Goal: Task Accomplishment & Management: Use online tool/utility

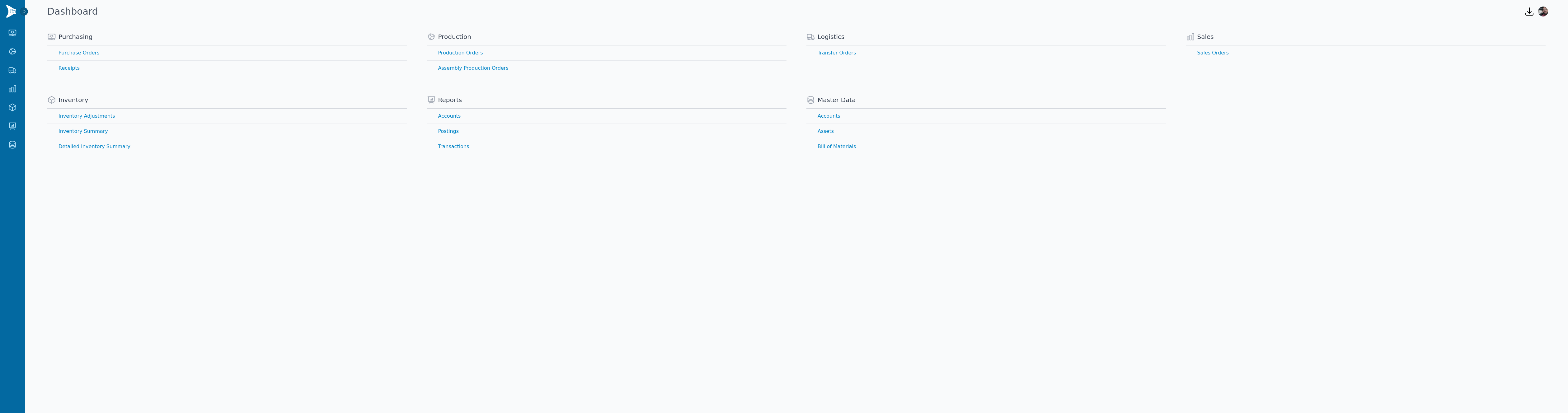
click at [1027, 213] on body "Purchasing Purchase Orders Receipts Production Production Orders Assembly Produ…" at bounding box center [784, 206] width 1568 height 413
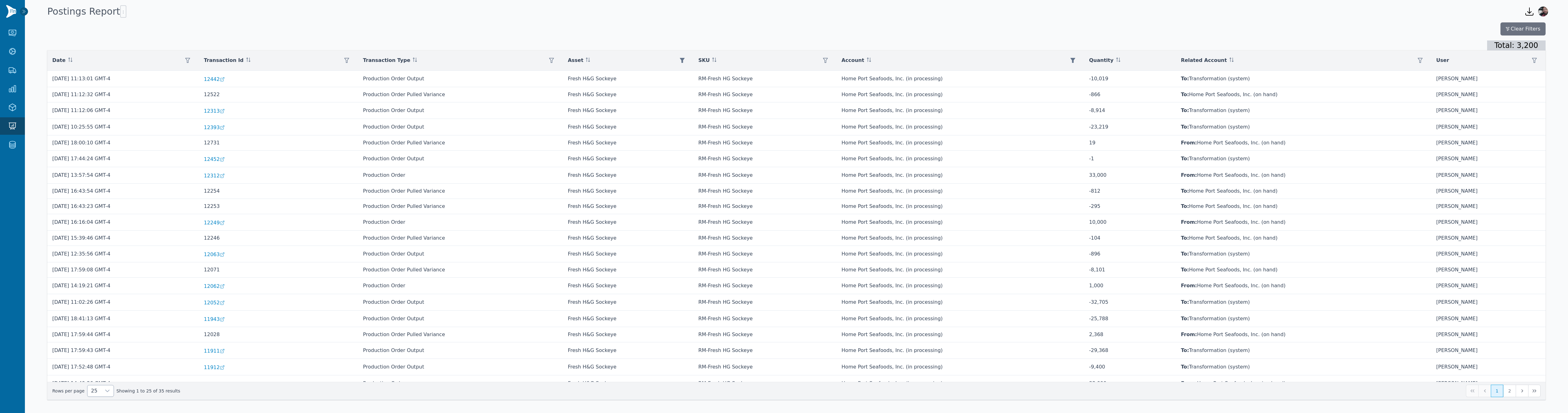
click at [101, 396] on div at bounding box center [107, 390] width 12 height 11
click at [217, 8] on div "Postings Report" at bounding box center [781, 12] width 1472 height 17
click at [121, 12] on icon "button" at bounding box center [123, 12] width 5 height 5
click at [131, 23] on span "Export .csv" at bounding box center [136, 24] width 35 height 5
click at [1530, 11] on icon "button" at bounding box center [1529, 12] width 10 height 10
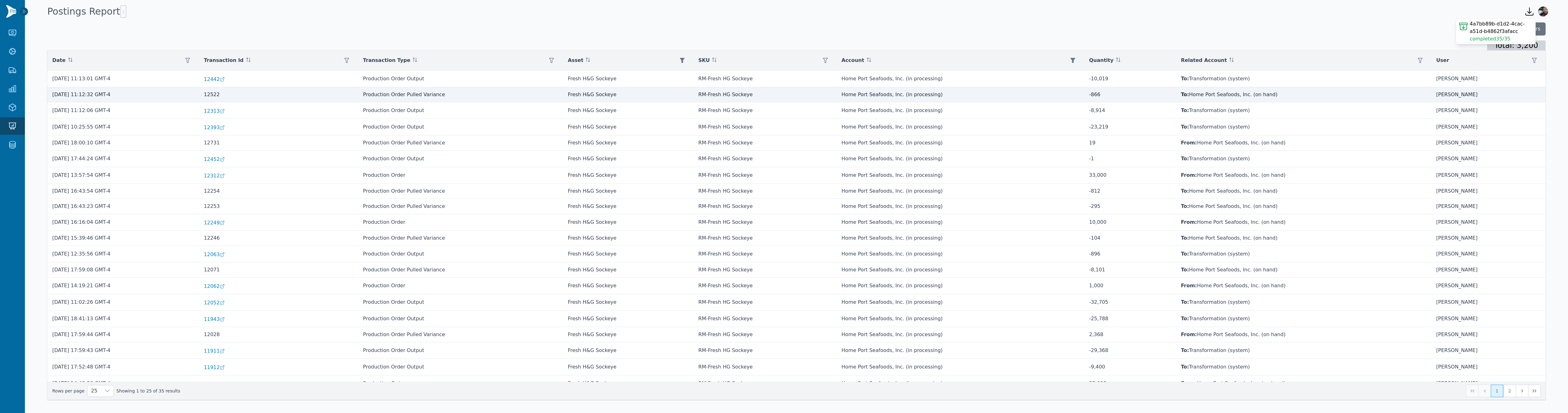
scroll to position [92, 0]
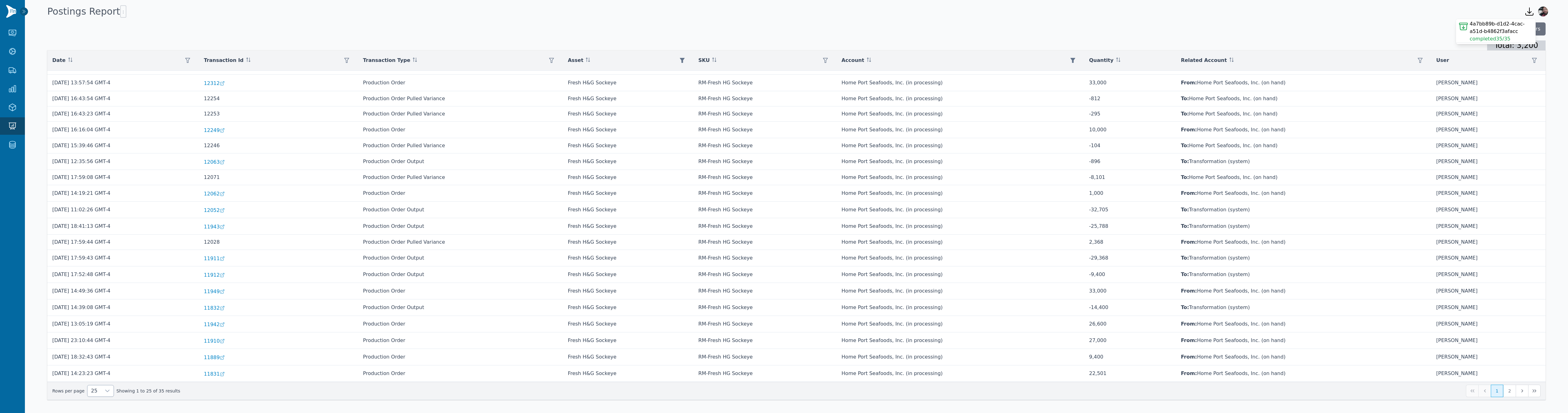
click at [88, 392] on span "25" at bounding box center [94, 390] width 13 height 11
click at [93, 375] on span "250" at bounding box center [94, 377] width 10 height 7
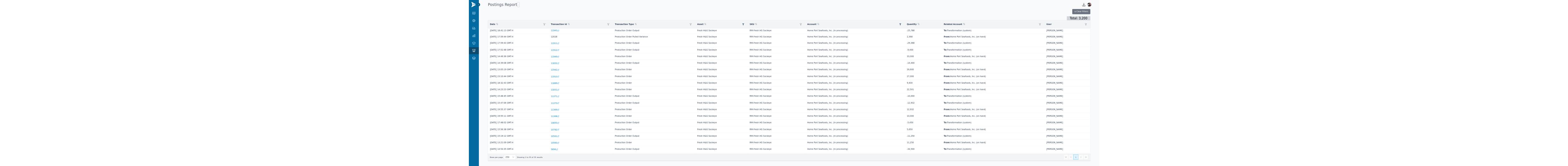
scroll to position [258, 0]
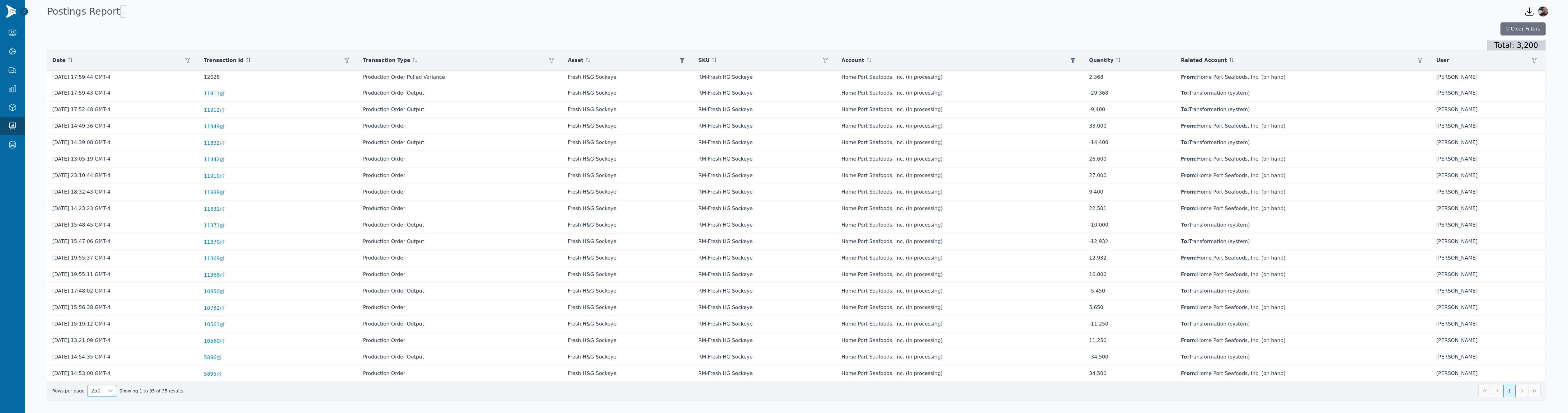
click at [992, 27] on div "Clear Filters" at bounding box center [796, 29] width 1498 height 13
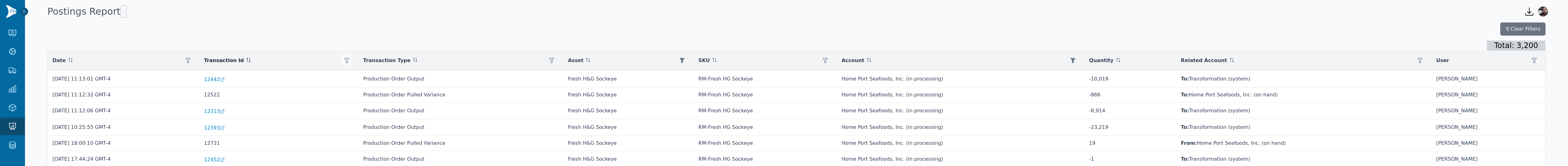
click at [349, 61] on icon "button" at bounding box center [347, 60] width 5 height 5
click at [554, 60] on icon "button" at bounding box center [551, 60] width 5 height 5
click at [828, 60] on icon "button" at bounding box center [826, 60] width 5 height 5
click at [685, 59] on icon "button" at bounding box center [683, 60] width 5 height 5
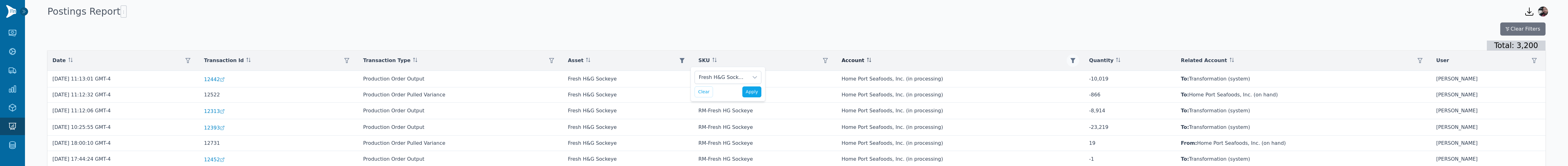
click at [1075, 62] on icon "button" at bounding box center [1073, 60] width 5 height 5
click at [1080, 37] on div "Clear Filters Total: 3,200 Date Transaction Id Transaction Type Asset SKU Accou…" at bounding box center [797, 123] width 1498 height 202
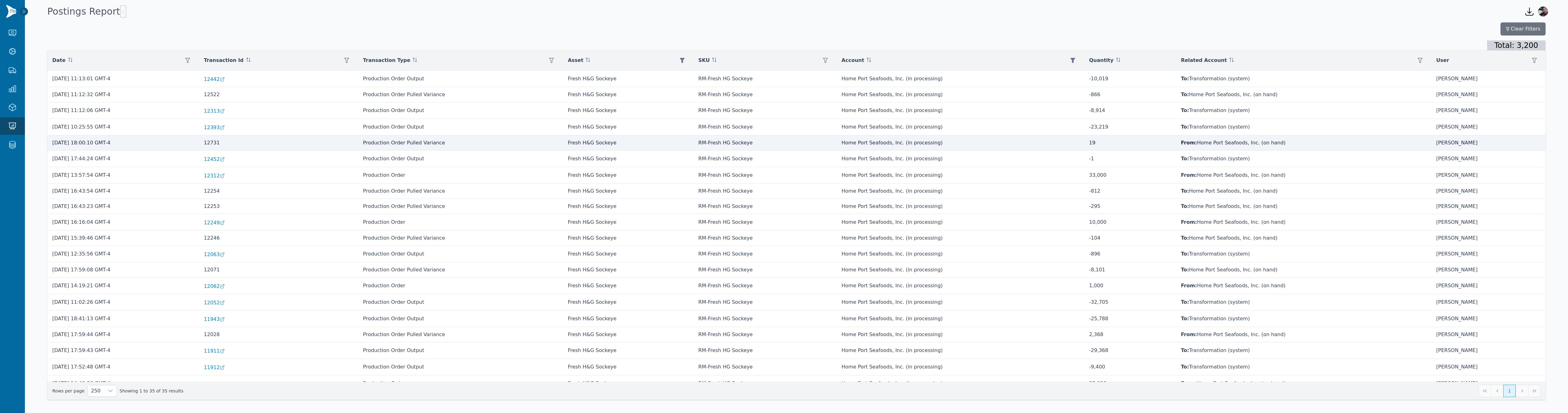
scroll to position [257, 0]
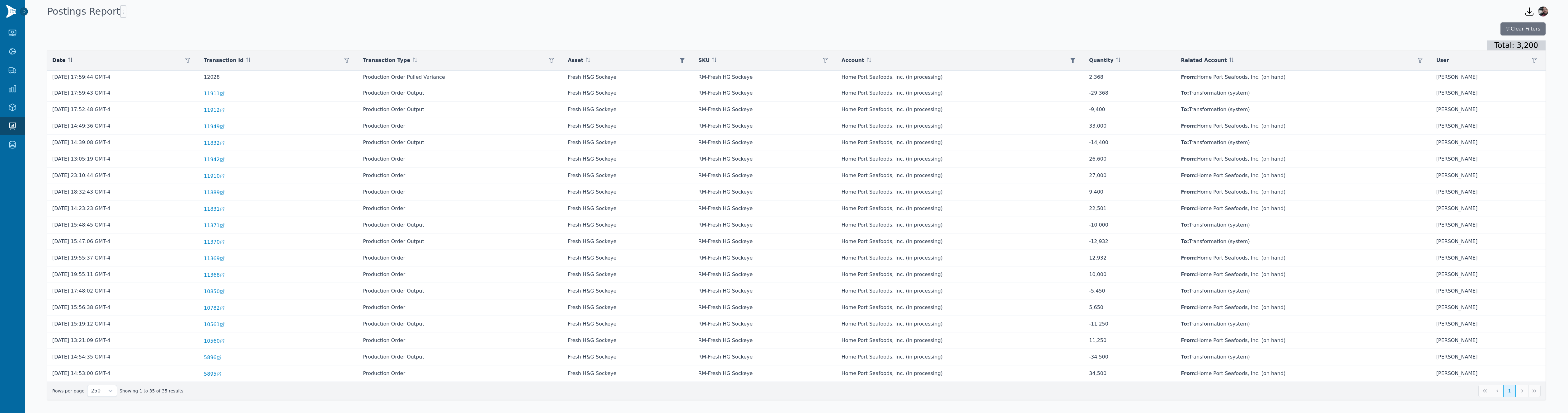
click at [68, 58] on icon at bounding box center [70, 60] width 4 height 4
drag, startPoint x: 67, startPoint y: 58, endPoint x: 82, endPoint y: 39, distance: 24.2
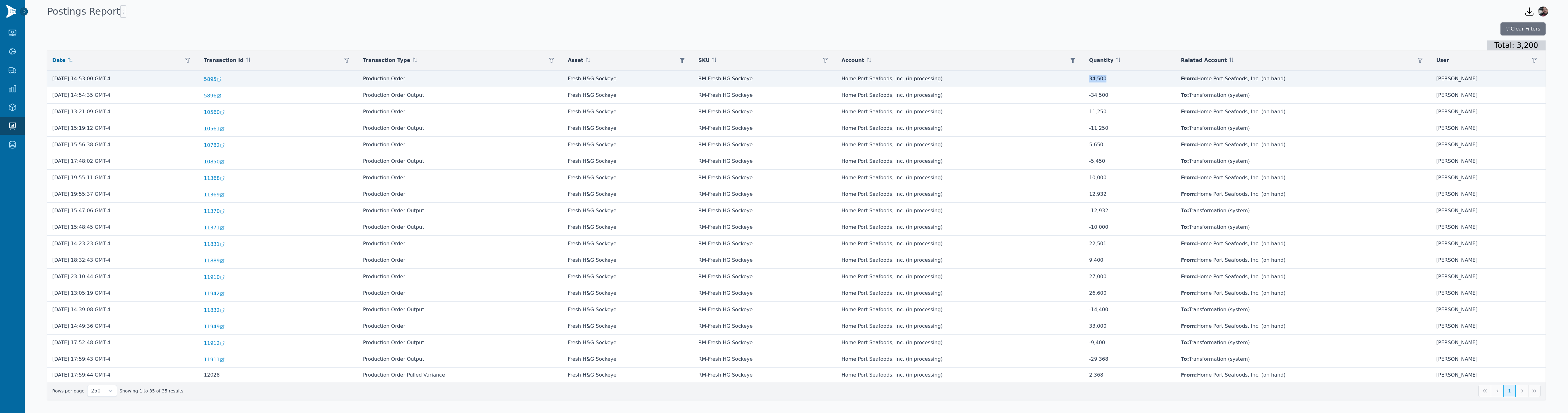
drag, startPoint x: 1097, startPoint y: 80, endPoint x: 1116, endPoint y: 78, distance: 19.1
click at [1116, 78] on td "34,500" at bounding box center [1130, 78] width 92 height 16
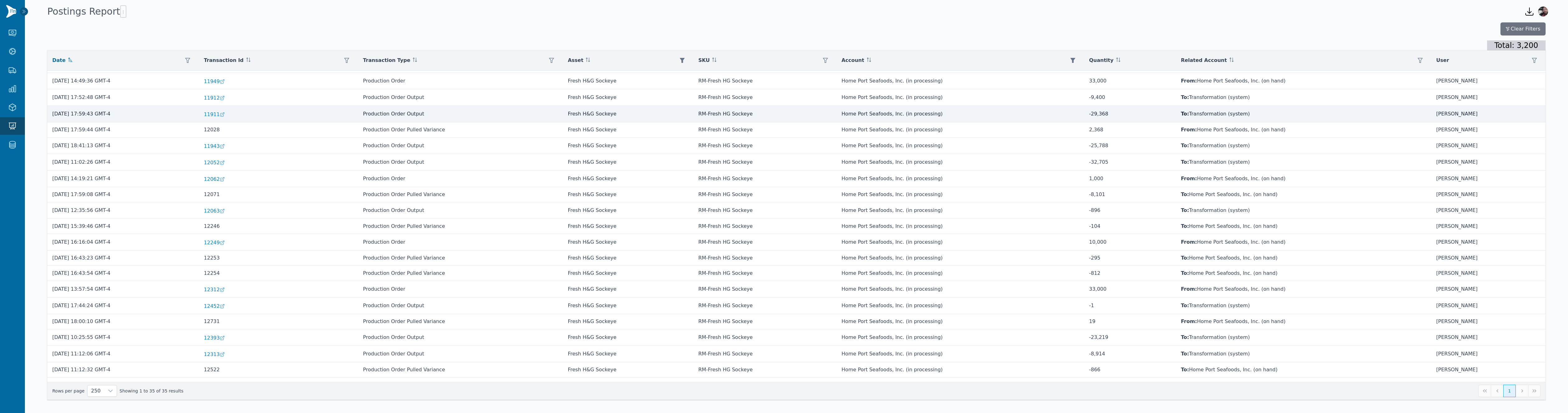
scroll to position [257, 0]
